Goal: Transaction & Acquisition: Purchase product/service

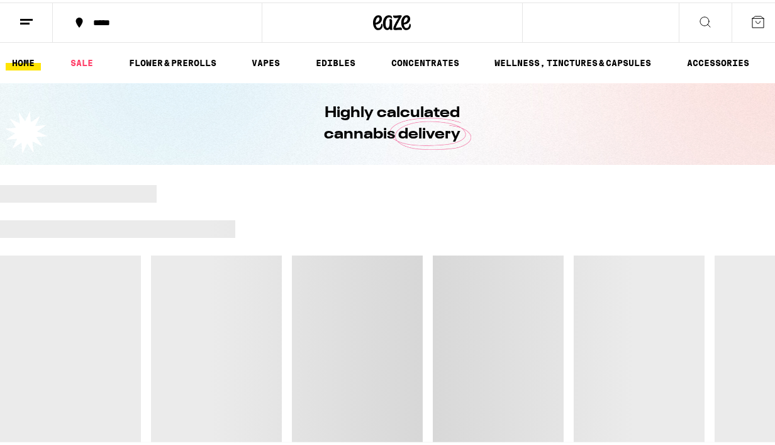
click at [20, 21] on icon at bounding box center [26, 19] width 15 height 15
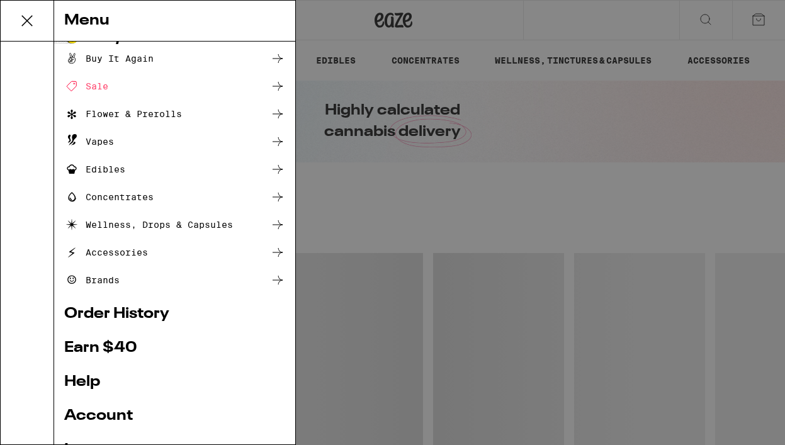
scroll to position [27, 0]
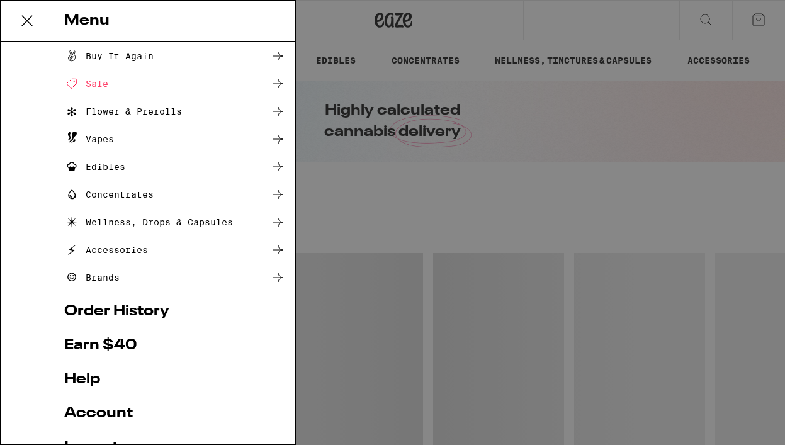
click at [125, 405] on ul "Shop Buy It Again Sale Flower & Prerolls Vapes Edibles Concentrates Wellness, D…" at bounding box center [174, 272] width 221 height 491
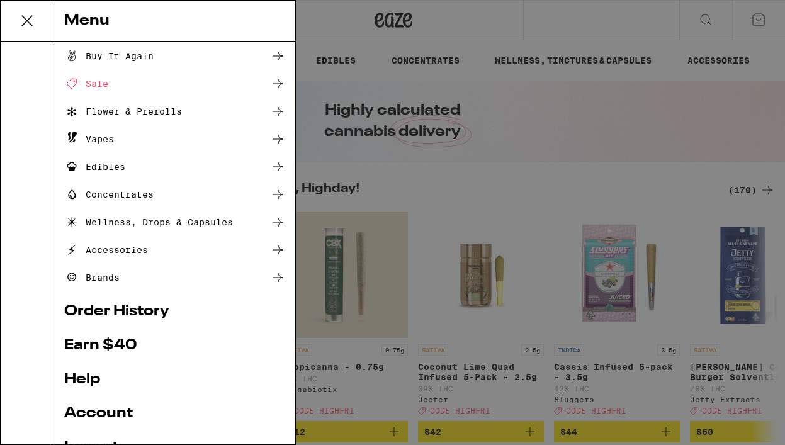
scroll to position [0, 0]
click at [115, 419] on link "Account" at bounding box center [174, 413] width 221 height 15
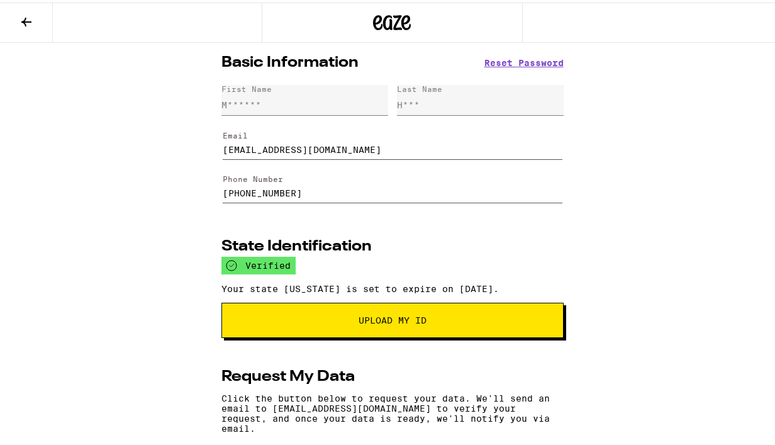
click at [30, 14] on icon at bounding box center [26, 19] width 15 height 15
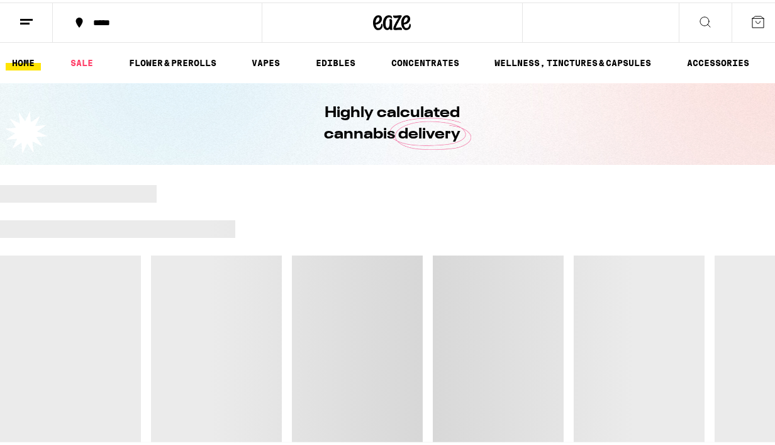
click at [104, 20] on div "*****" at bounding box center [164, 20] width 154 height 9
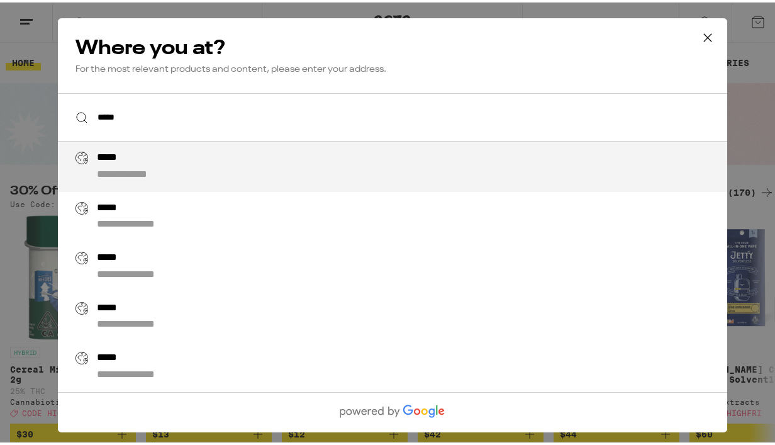
click at [228, 162] on div "**********" at bounding box center [417, 164] width 642 height 30
type input "**********"
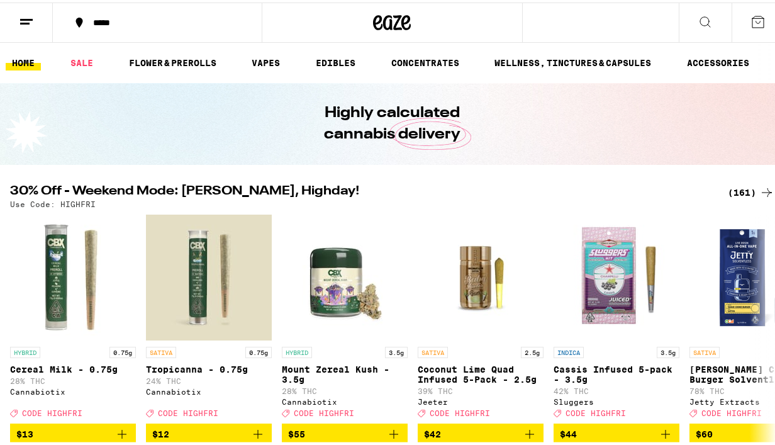
click at [23, 21] on line at bounding box center [24, 21] width 9 height 0
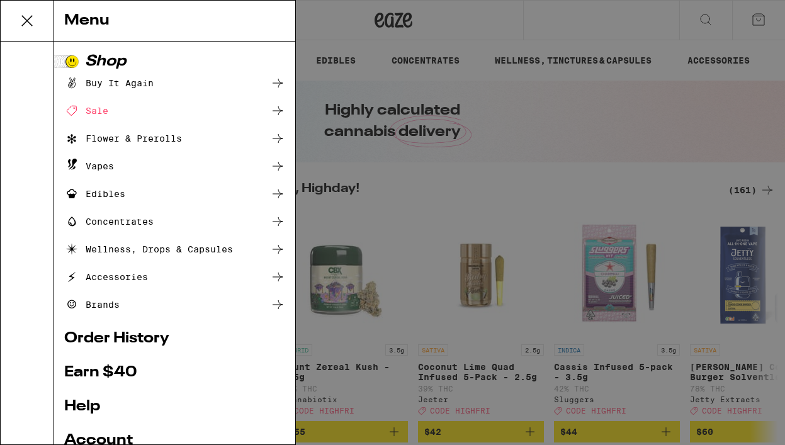
click at [393, 156] on div "Menu Shop Buy It Again Sale Flower & Prerolls Vapes Edibles Concentrates Wellne…" at bounding box center [392, 222] width 785 height 445
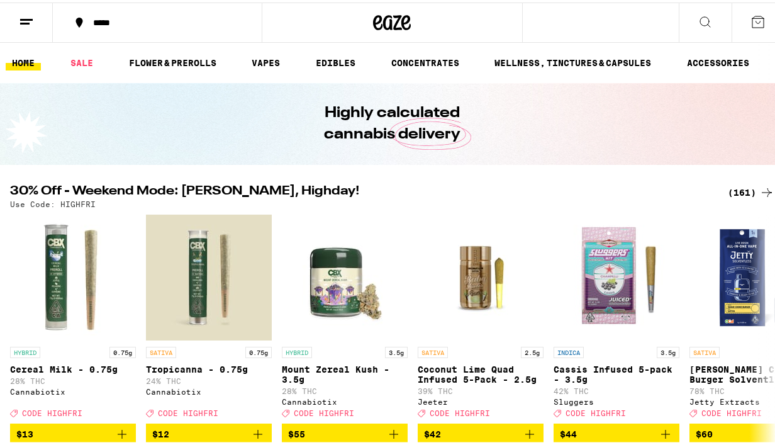
click at [703, 10] on button at bounding box center [705, 21] width 53 height 40
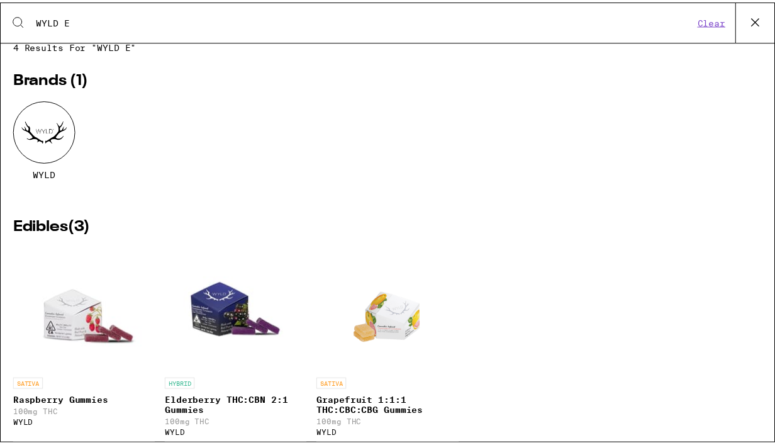
scroll to position [72, 0]
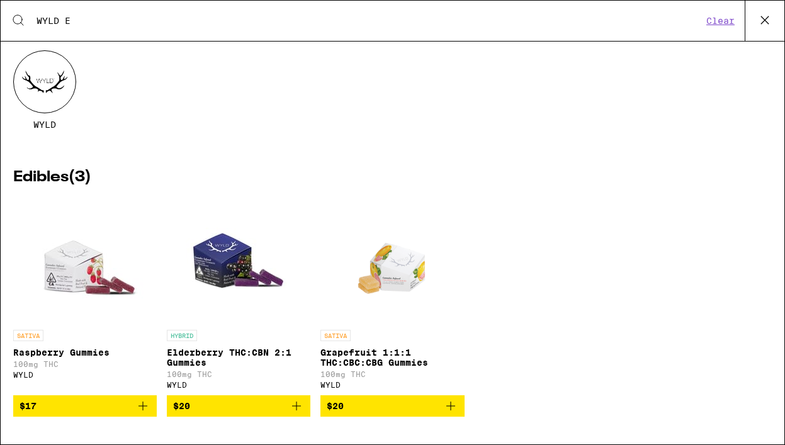
type input "WYLD E"
click at [254, 277] on img "Open page for Elderberry THC:CBN 2:1 Gummies from WYLD" at bounding box center [239, 261] width 126 height 126
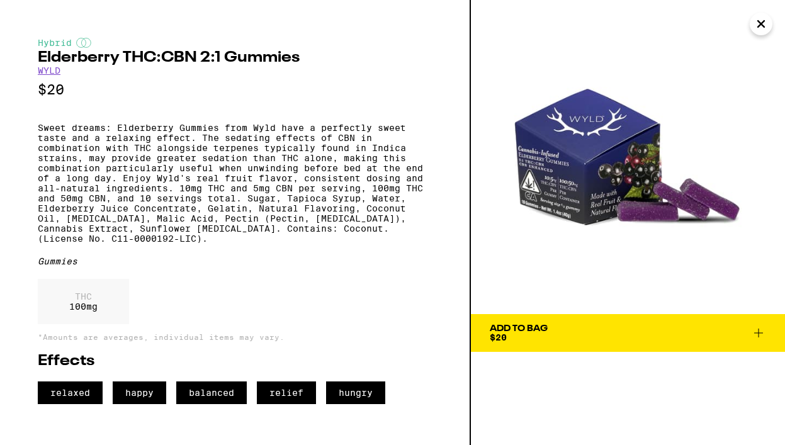
click at [763, 20] on icon "Close" at bounding box center [760, 23] width 15 height 19
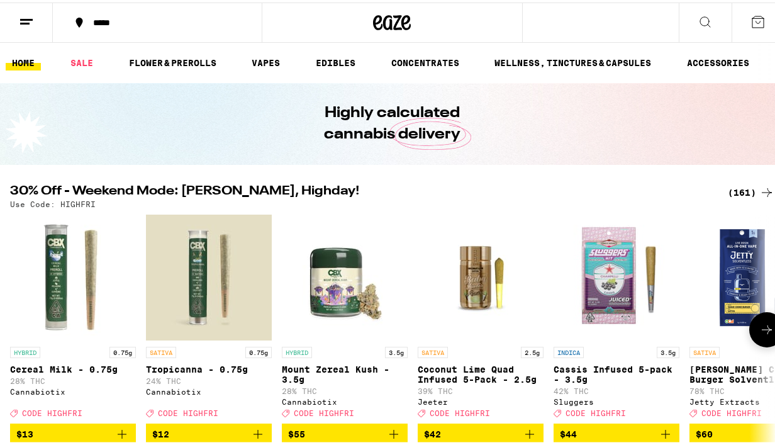
scroll to position [116, 0]
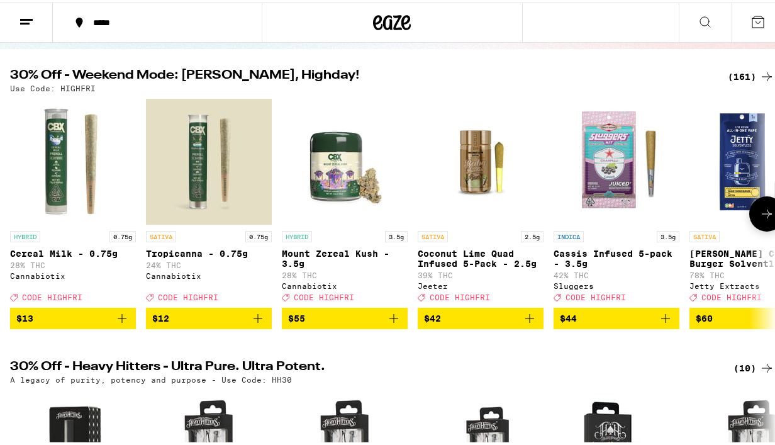
click at [749, 215] on button at bounding box center [766, 211] width 35 height 35
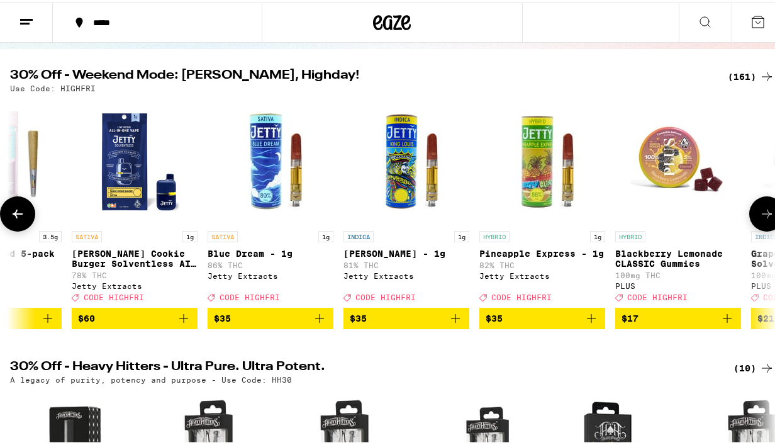
click at [760, 214] on icon at bounding box center [767, 211] width 15 height 15
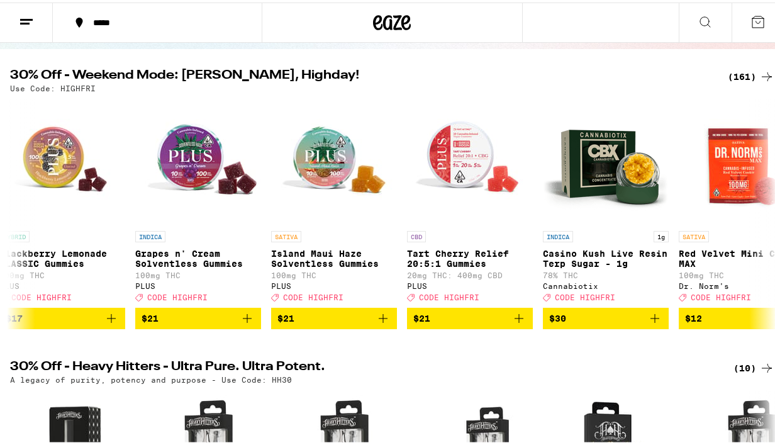
scroll to position [0, 1236]
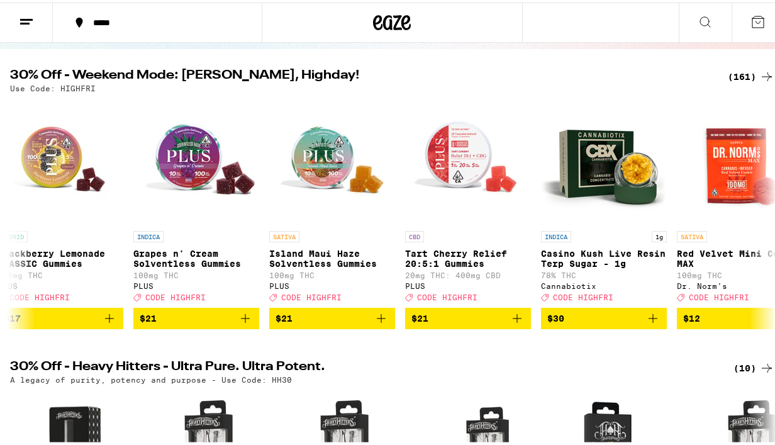
click at [743, 73] on div "(161)" at bounding box center [751, 74] width 47 height 15
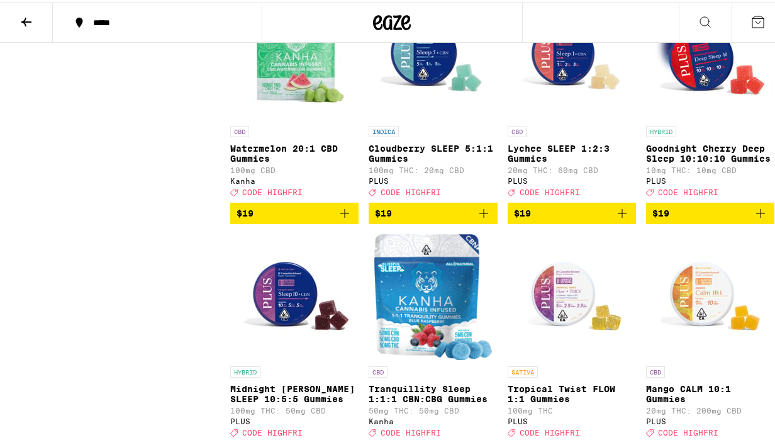
scroll to position [6077, 0]
